Goal: Find specific page/section: Find specific page/section

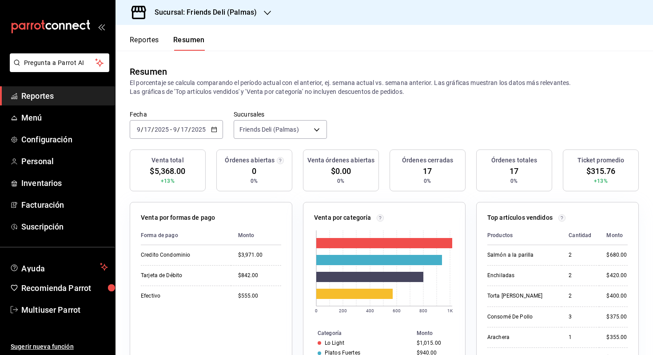
click at [44, 105] on ul "Reportes Menú Configuración Personal Inventarios Facturación Suscripción" at bounding box center [57, 161] width 115 height 150
click at [29, 127] on ul "Reportes Menú Configuración Personal Inventarios Facturación Suscripción" at bounding box center [57, 161] width 115 height 150
click at [40, 120] on span "Menú" at bounding box center [64, 118] width 87 height 12
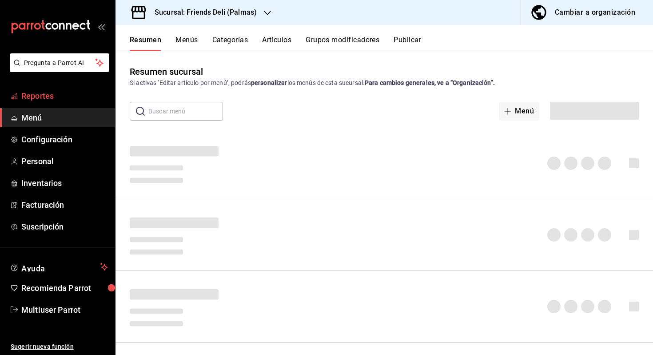
click at [55, 93] on span "Reportes" at bounding box center [64, 96] width 87 height 12
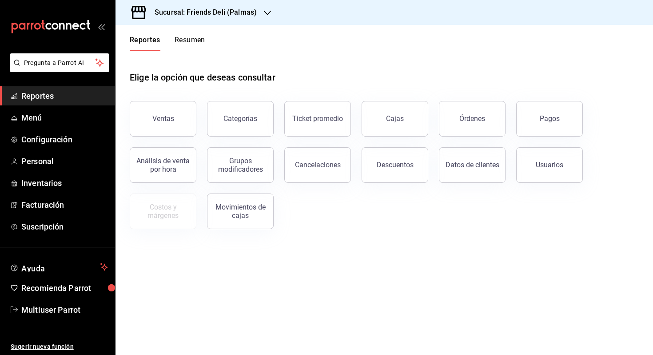
click at [194, 36] on button "Resumen" at bounding box center [190, 43] width 31 height 15
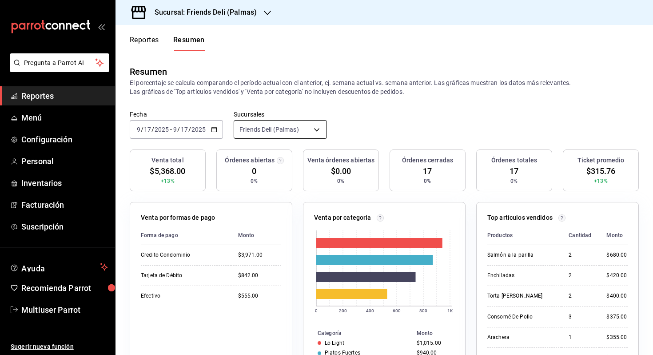
click at [277, 131] on body "Pregunta a Parrot AI Reportes Menú Configuración Personal Inventarios Facturaci…" at bounding box center [326, 177] width 653 height 355
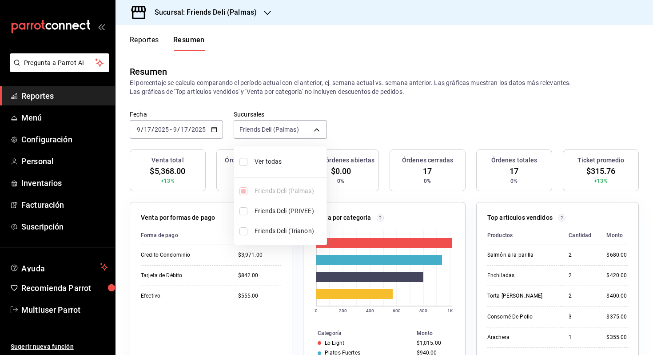
click at [288, 228] on span "Friends Deli (Trianon)" at bounding box center [289, 230] width 68 height 9
type input "[object Object],[object Object]"
checkbox input "true"
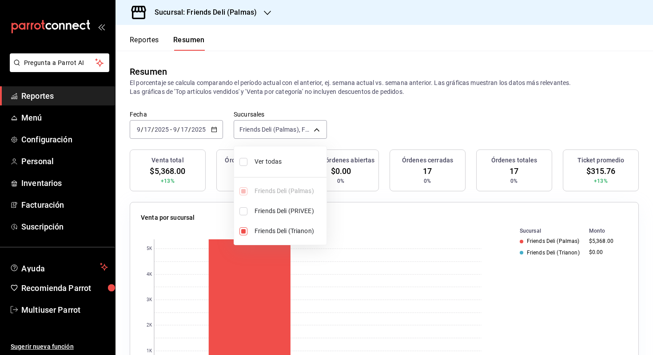
click at [200, 127] on div at bounding box center [326, 177] width 653 height 355
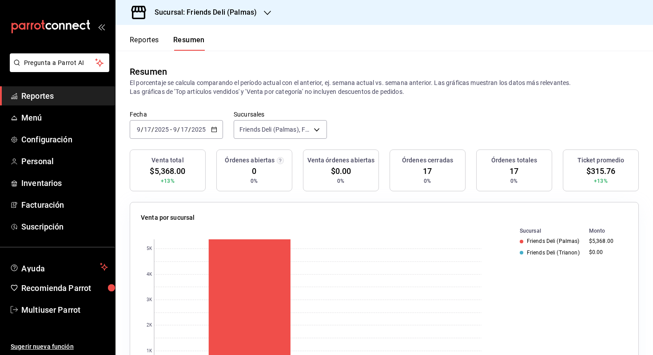
click at [206, 134] on div "[DATE] [DATE] - [DATE] [DATE]" at bounding box center [176, 129] width 93 height 19
click at [282, 140] on div "Fecha [DATE] [DATE] - [DATE] [DATE] Sucursales Friends Deli (Palmas), Friends D…" at bounding box center [385, 129] width 538 height 39
click at [196, 15] on h3 "Sucursal: Friends Deli (Palmas)" at bounding box center [202, 12] width 109 height 11
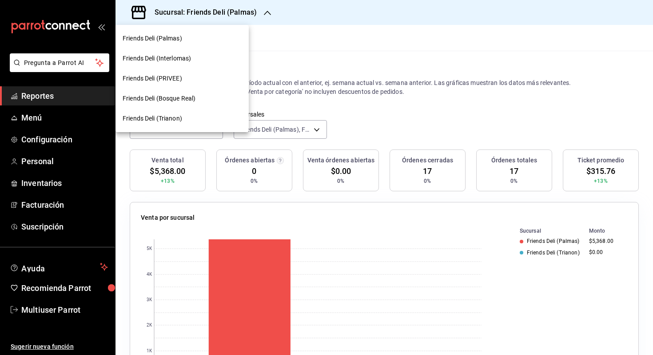
click at [206, 124] on div "Friends Deli (Trianon)" at bounding box center [182, 118] width 133 height 20
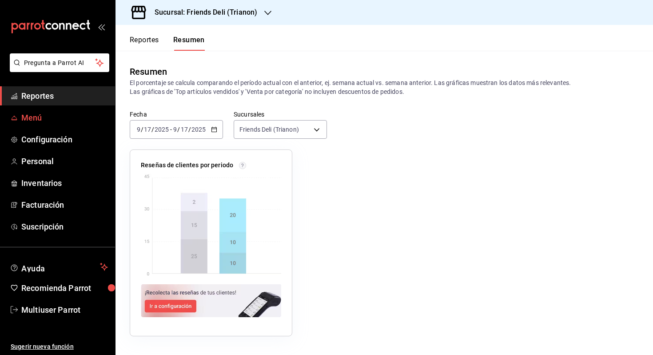
click at [58, 112] on span "Menú" at bounding box center [64, 118] width 87 height 12
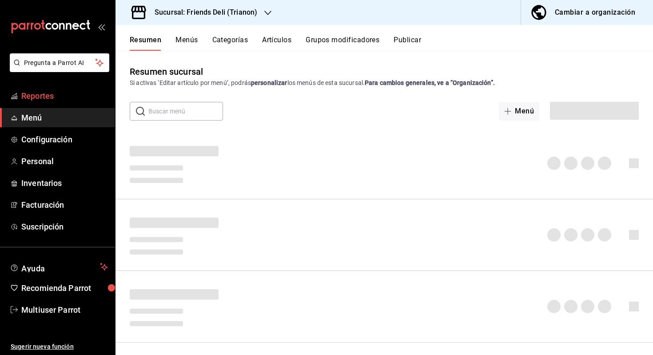
click at [60, 105] on link "Reportes" at bounding box center [57, 95] width 115 height 19
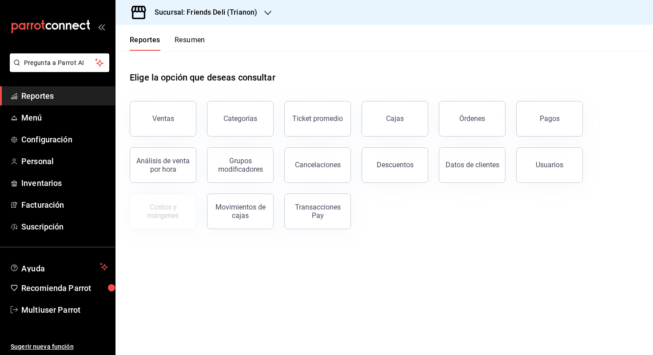
click at [197, 48] on button "Resumen" at bounding box center [190, 43] width 31 height 15
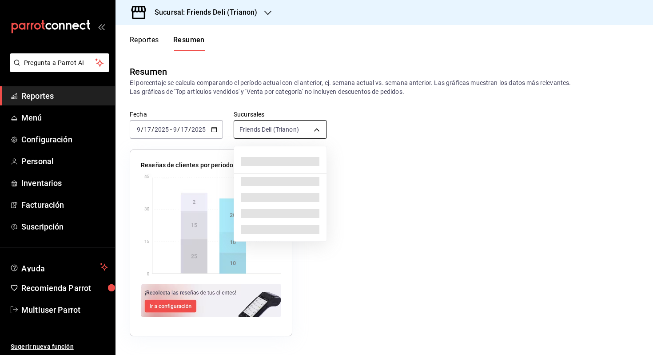
click at [271, 123] on body "Pregunta a Parrot AI Reportes Menú Configuración Personal Inventarios Facturaci…" at bounding box center [326, 177] width 653 height 355
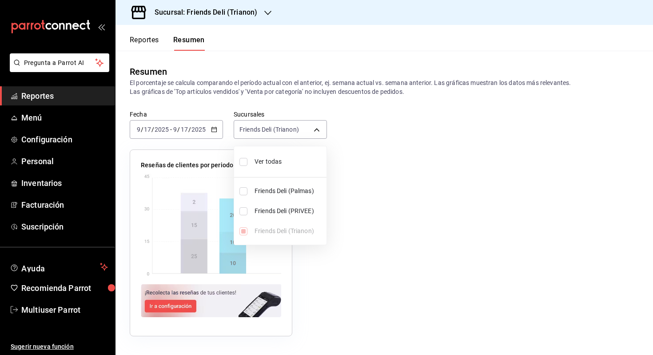
click at [193, 123] on div at bounding box center [326, 177] width 653 height 355
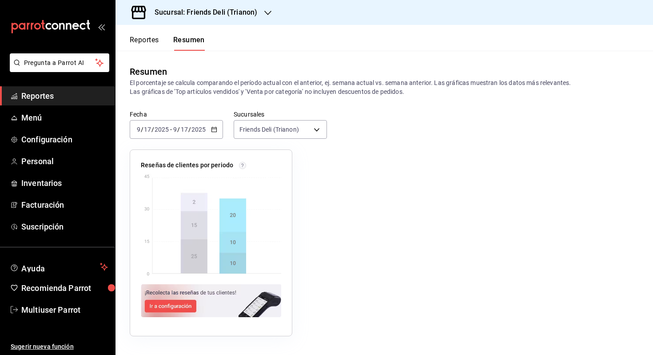
click at [199, 129] on input "2025" at bounding box center [198, 129] width 15 height 7
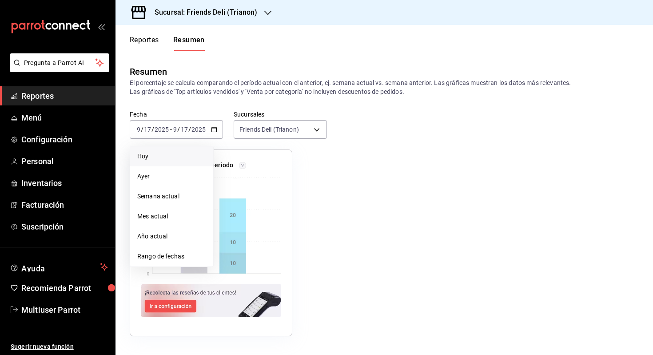
click at [172, 156] on span "Hoy" at bounding box center [171, 156] width 69 height 9
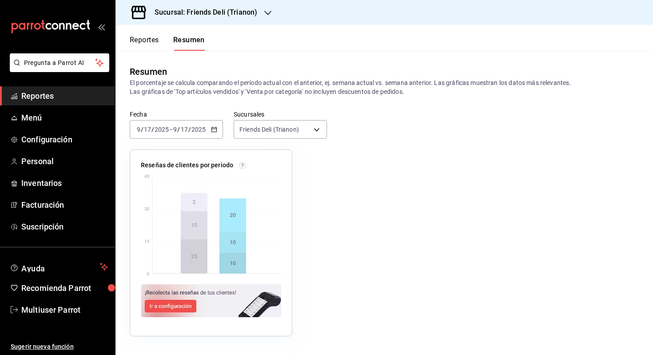
click at [366, 136] on div "Fecha [DATE] [DATE] - [DATE] [DATE] Sucursales Friends Deli (Trianon) [object O…" at bounding box center [385, 129] width 538 height 39
